Goal: Task Accomplishment & Management: Complete application form

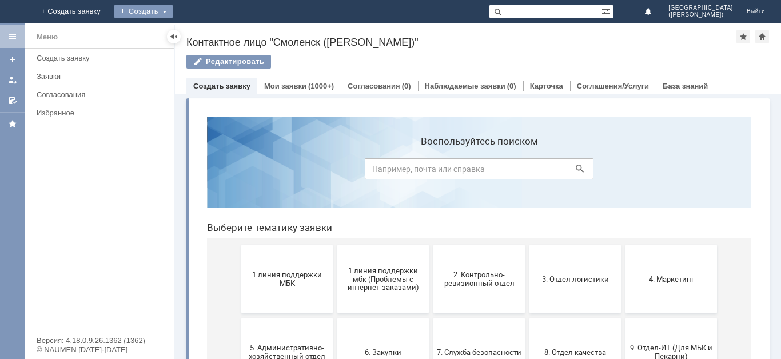
click at [173, 13] on div "Создать" at bounding box center [143, 12] width 58 height 14
click at [203, 29] on link "Заявка" at bounding box center [160, 34] width 87 height 14
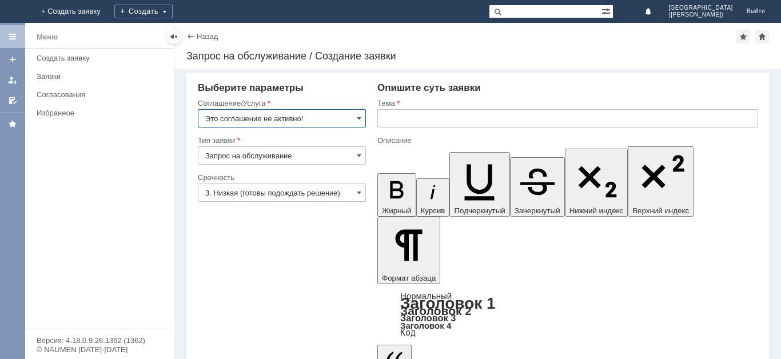
click at [277, 116] on input "Это соглашение не активно!" at bounding box center [282, 118] width 168 height 18
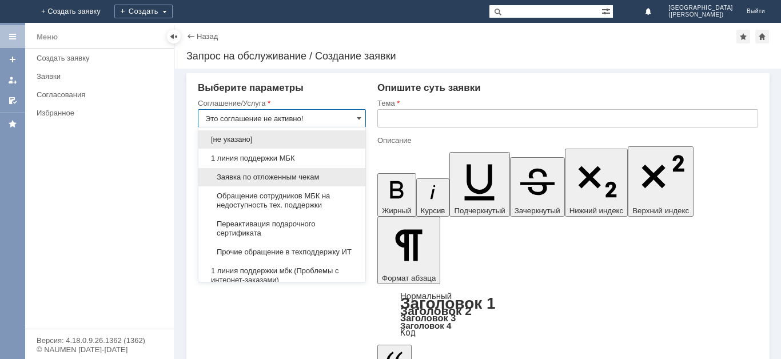
click at [283, 177] on span "Заявка по отложенным чекам" at bounding box center [281, 177] width 153 height 9
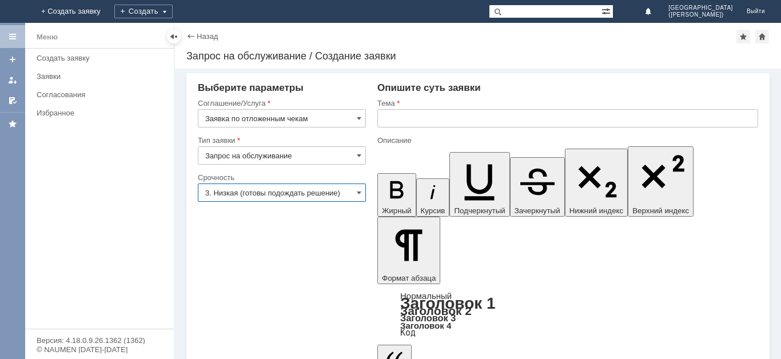
click at [284, 190] on input "3. Низкая (готовы подождать решение)" at bounding box center [282, 192] width 168 height 18
type input "Заявка по отложенным чекам"
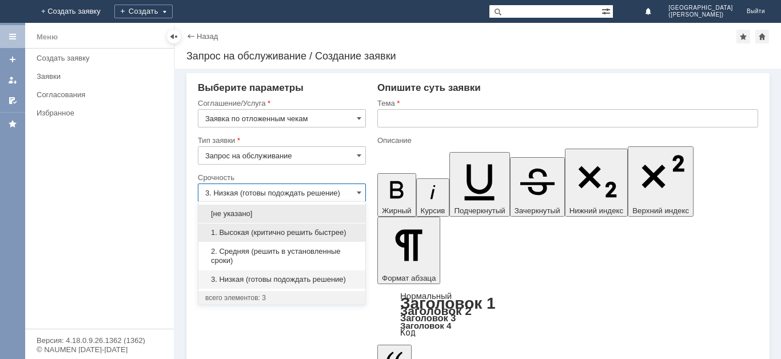
click at [287, 227] on div "1. Высокая (критично решить быстрее)" at bounding box center [281, 232] width 167 height 18
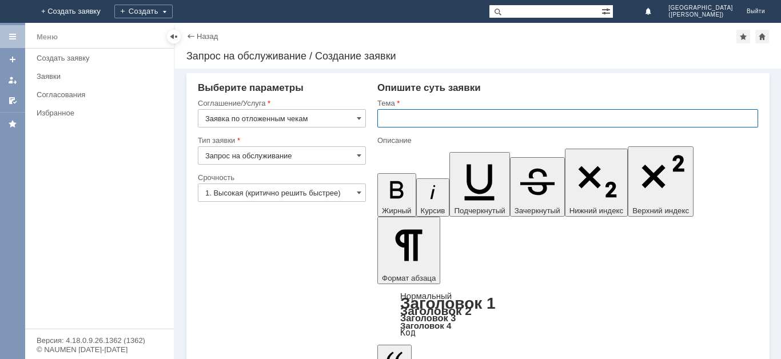
type input "1. Высокая (критично решить быстрее)"
click at [427, 113] on input "text" at bounding box center [567, 118] width 381 height 18
type input "Отложенный чек"
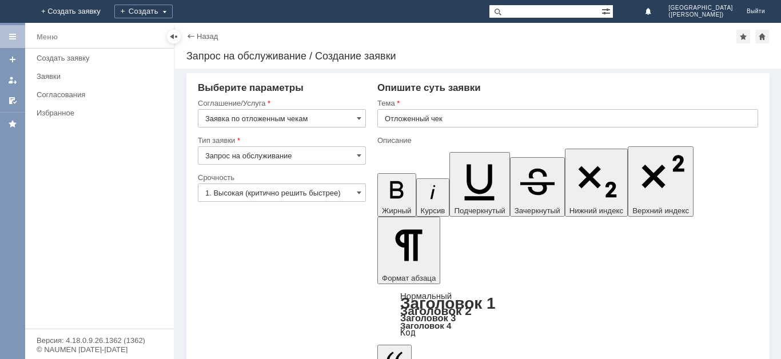
drag, startPoint x: 426, startPoint y: 284, endPoint x: 422, endPoint y: 276, distance: 8.9
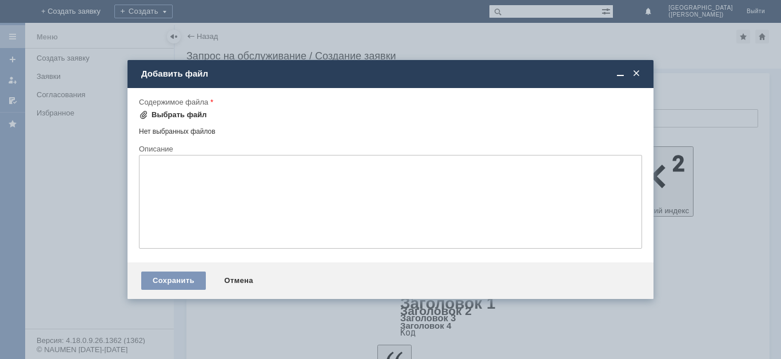
click at [175, 114] on div "Выбрать файл" at bounding box center [178, 114] width 55 height 9
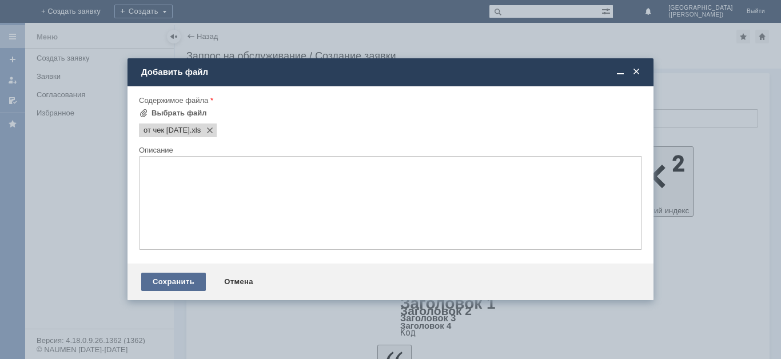
click at [178, 286] on div "Сохранить" at bounding box center [173, 282] width 65 height 18
